Goal: Register for event/course

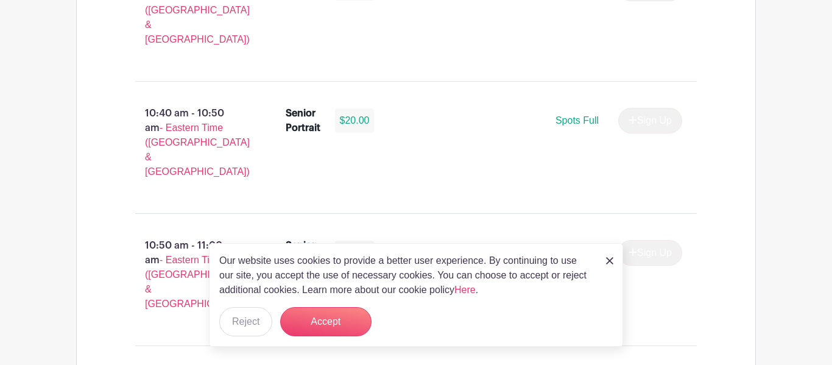
scroll to position [2179, 0]
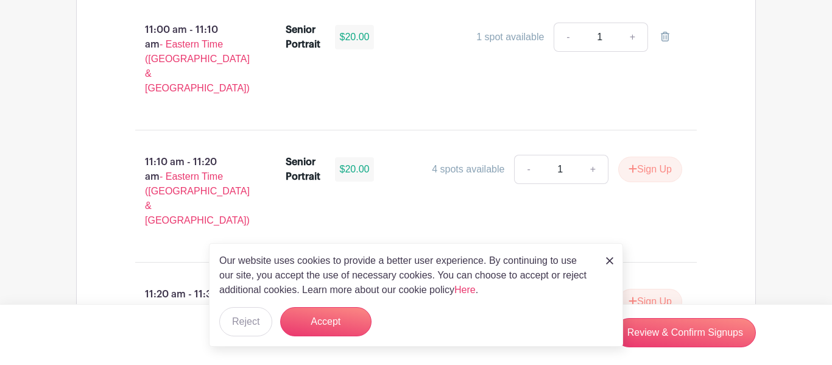
scroll to position [2540, 0]
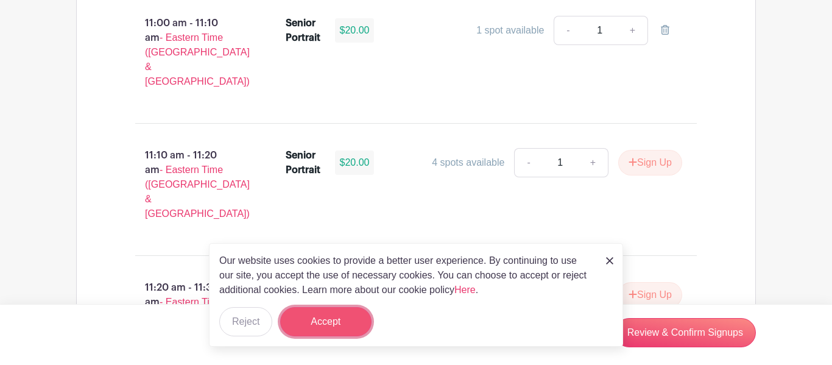
click at [338, 320] on button "Accept" at bounding box center [325, 321] width 91 height 29
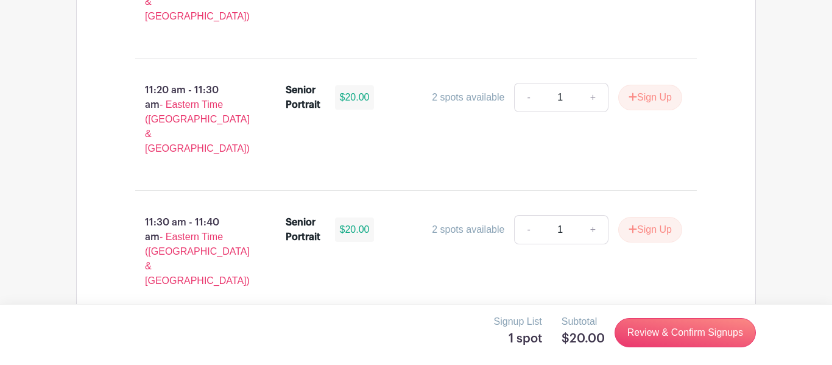
scroll to position [2741, 0]
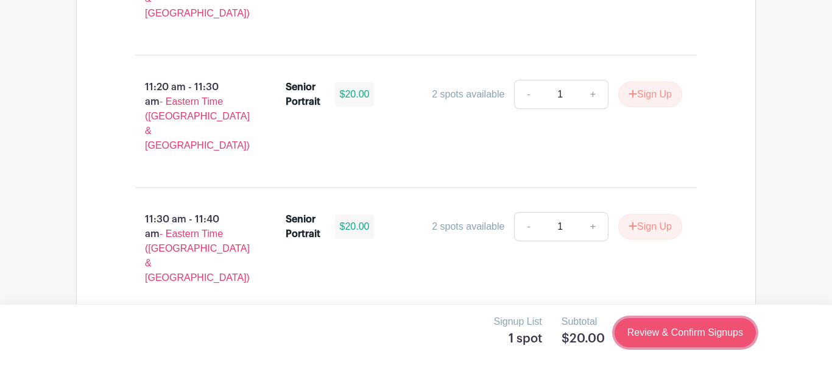
click at [684, 334] on link "Review & Confirm Signups" at bounding box center [685, 332] width 141 height 29
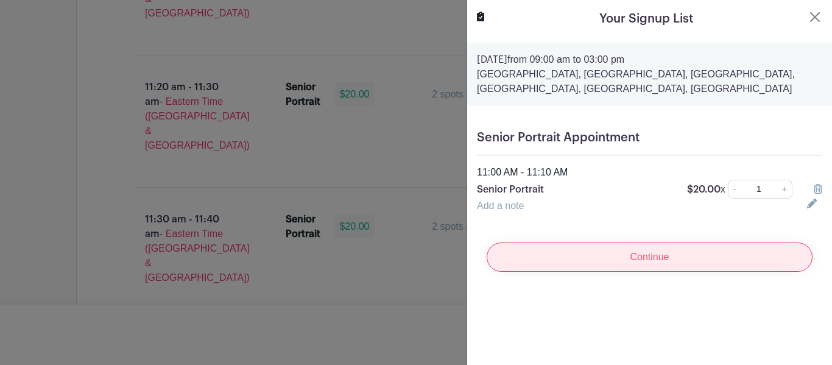
click at [667, 258] on input "Continue" at bounding box center [650, 256] width 326 height 29
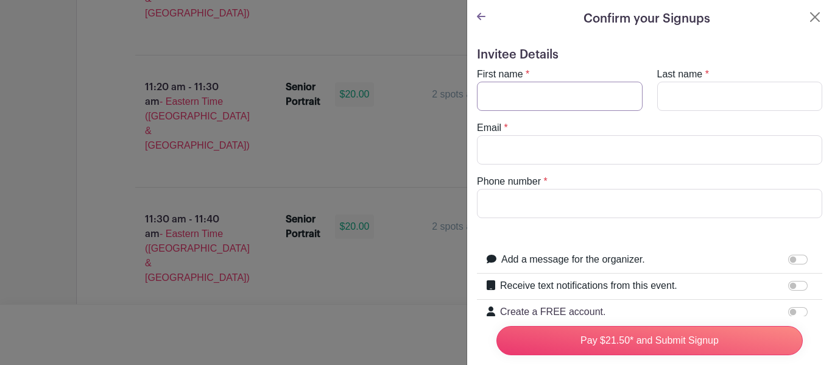
click at [602, 96] on input "First name" at bounding box center [560, 96] width 166 height 29
type input "[PERSON_NAME]"
click at [715, 106] on input "Last name" at bounding box center [740, 96] width 166 height 29
type input "Habibi"
click at [609, 150] on input "Email" at bounding box center [649, 149] width 345 height 29
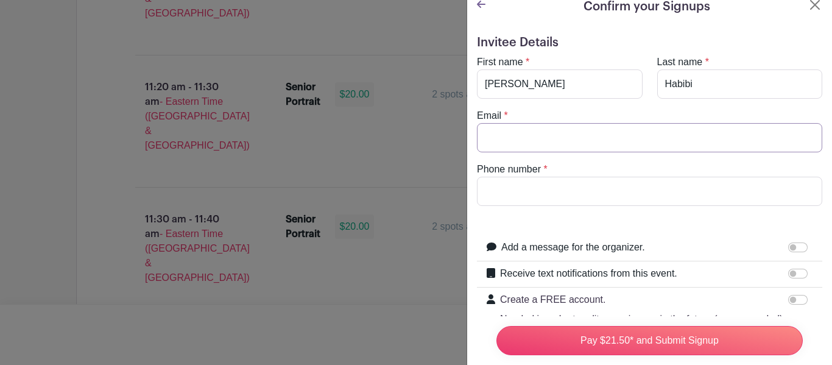
scroll to position [0, 0]
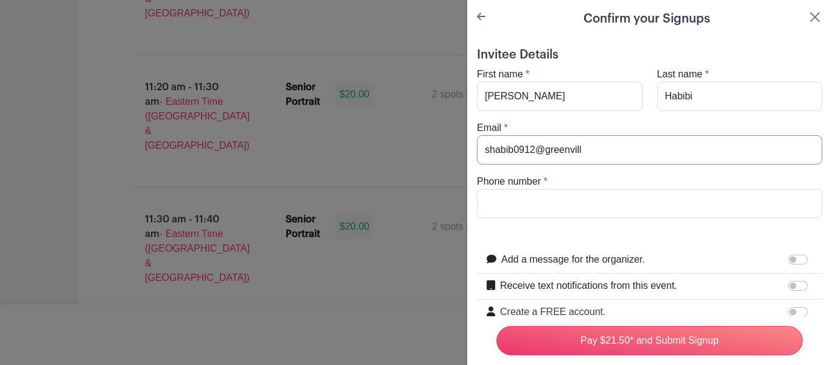
type input "shabib0912@greenvill"
click at [548, 149] on input "shabib0912@greenvill" at bounding box center [649, 149] width 345 height 29
paste input "[EMAIL_ADDRESS][DOMAIN_NAME]"
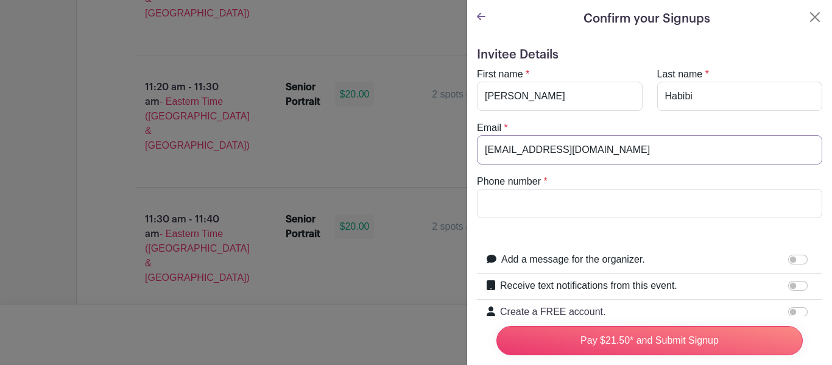
click at [498, 156] on input "[EMAIL_ADDRESS][DOMAIN_NAME]" at bounding box center [649, 149] width 345 height 29
type input "[EMAIL_ADDRESS][DOMAIN_NAME]"
click at [498, 195] on input "Phone number" at bounding box center [649, 203] width 345 height 29
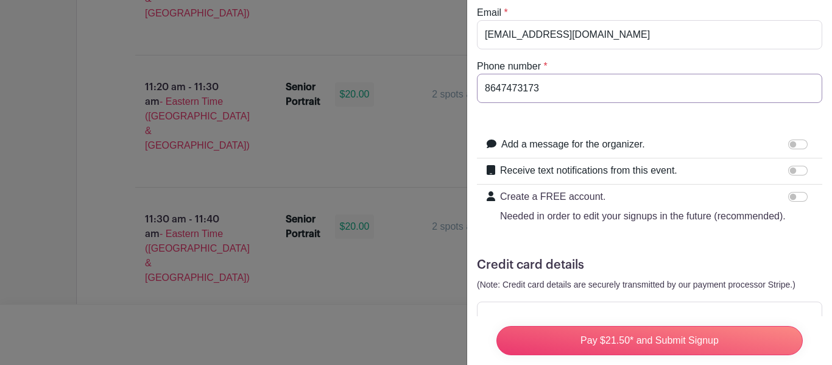
scroll to position [156, 0]
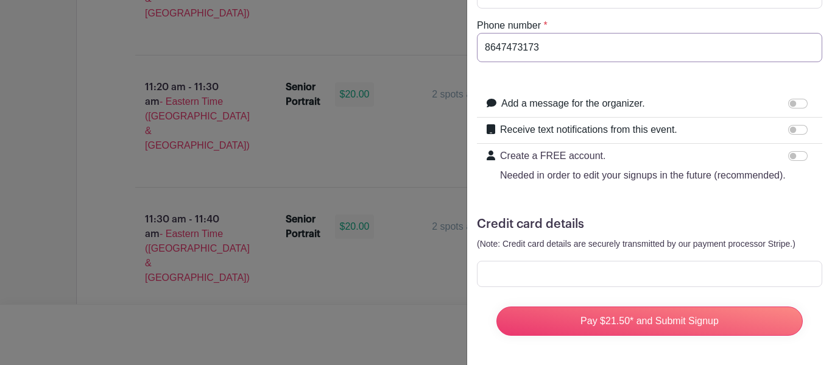
type input "8647473173"
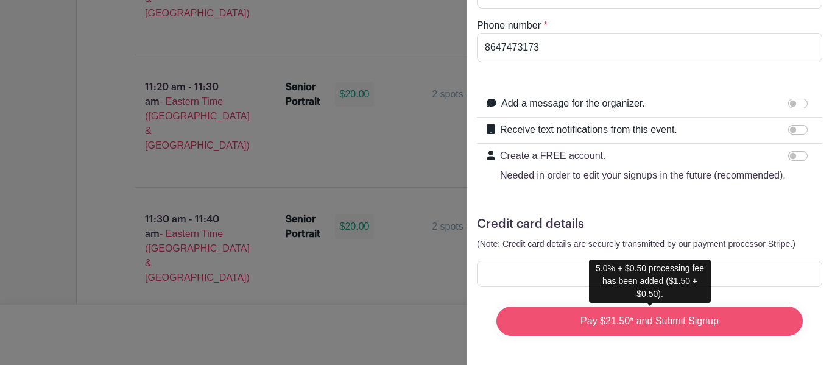
click at [757, 316] on input "Pay $21.50* and Submit Signup" at bounding box center [650, 320] width 306 height 29
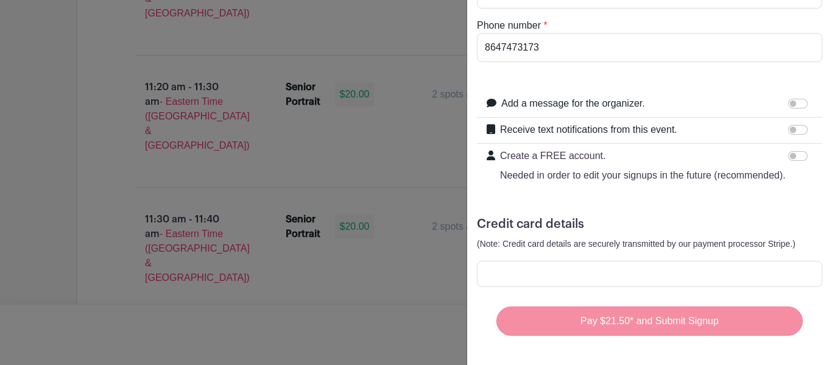
scroll to position [2745, 0]
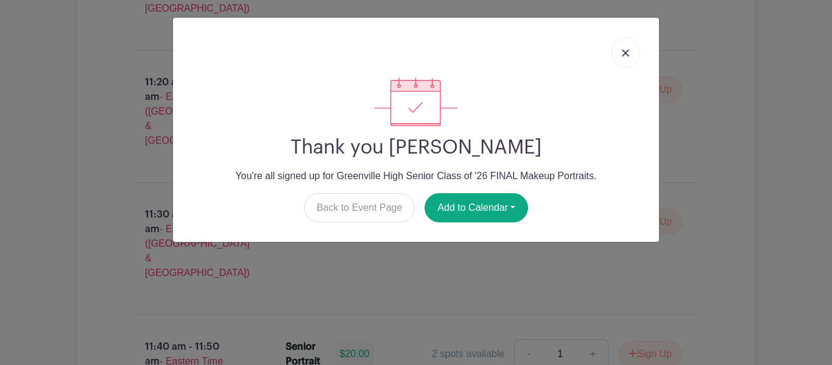
click at [622, 52] on img at bounding box center [625, 52] width 7 height 7
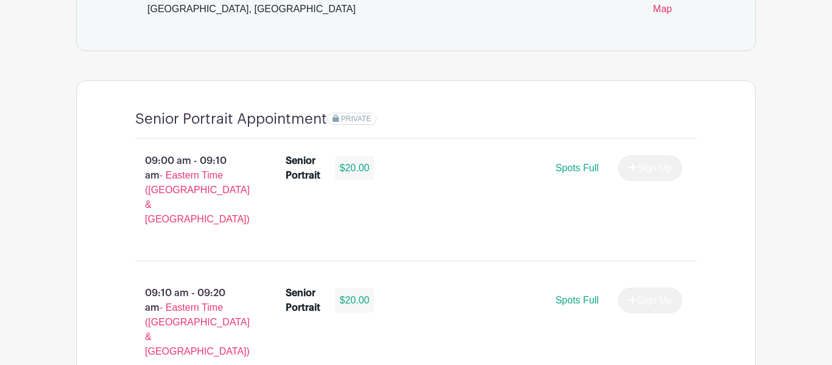
scroll to position [818, 0]
